Goal: Register for event/course

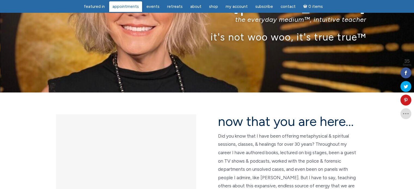
scroll to position [27, 0]
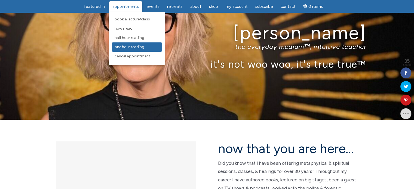
click at [130, 45] on span "One Hour Reading" at bounding box center [130, 47] width 30 height 5
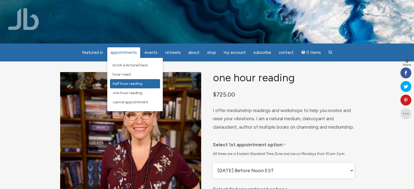
click at [123, 81] on link "Half Hour Reading" at bounding box center [135, 83] width 50 height 9
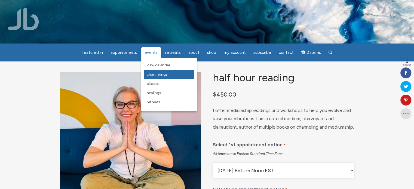
click at [150, 78] on link "Channelings" at bounding box center [169, 74] width 50 height 9
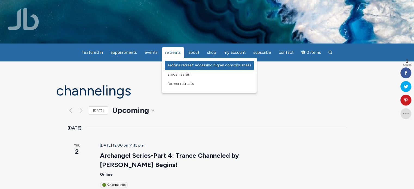
click at [174, 66] on span "Sedona Retreat: Accessing Higher Consciousness" at bounding box center [209, 65] width 84 height 5
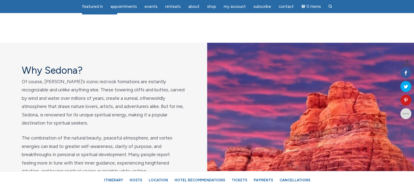
scroll to position [381, 0]
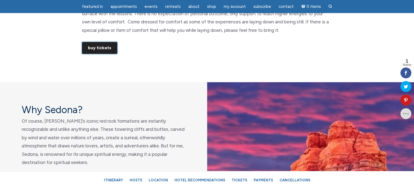
click at [94, 46] on link "Buy Tickets" at bounding box center [99, 48] width 35 height 12
